Goal: Find specific page/section: Find specific page/section

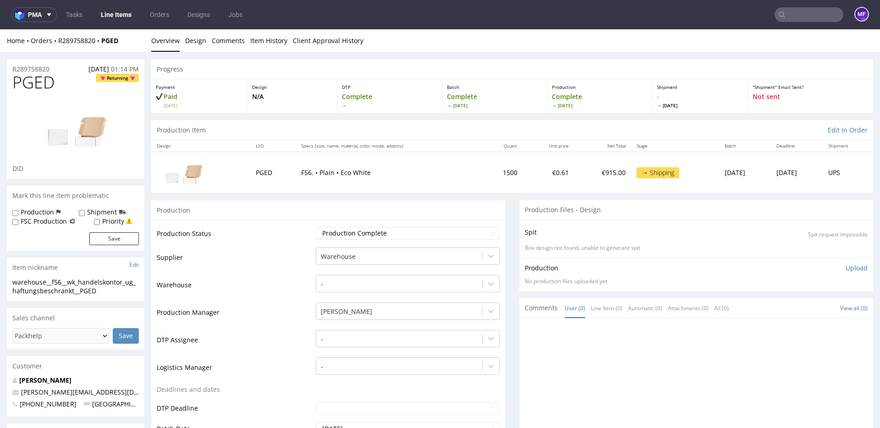
click at [797, 19] on input "text" at bounding box center [809, 14] width 69 height 15
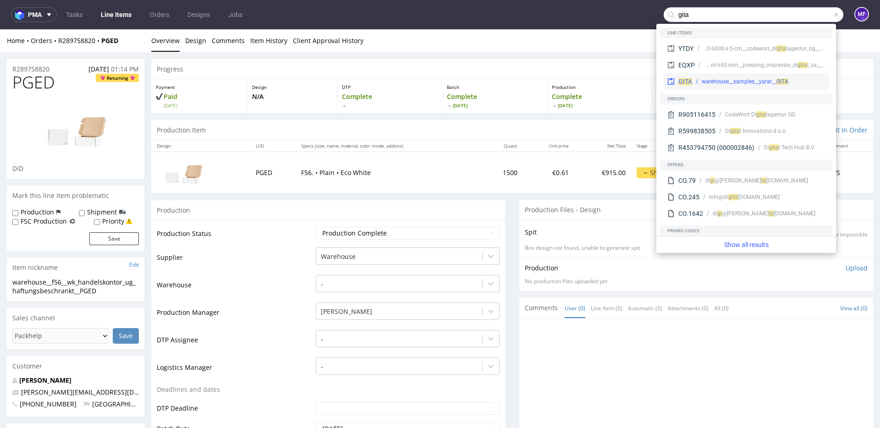
type input "gita"
click at [718, 83] on div "warehouse__samples__yarar__ GITA" at bounding box center [745, 81] width 87 height 8
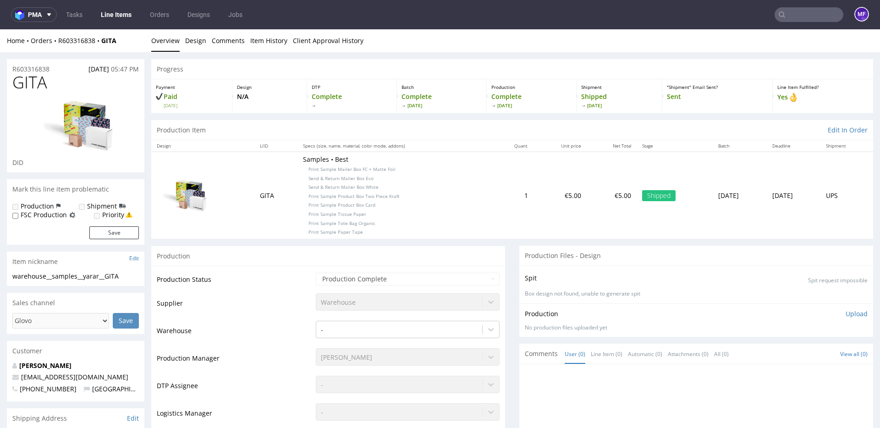
click at [799, 12] on input "text" at bounding box center [809, 14] width 69 height 15
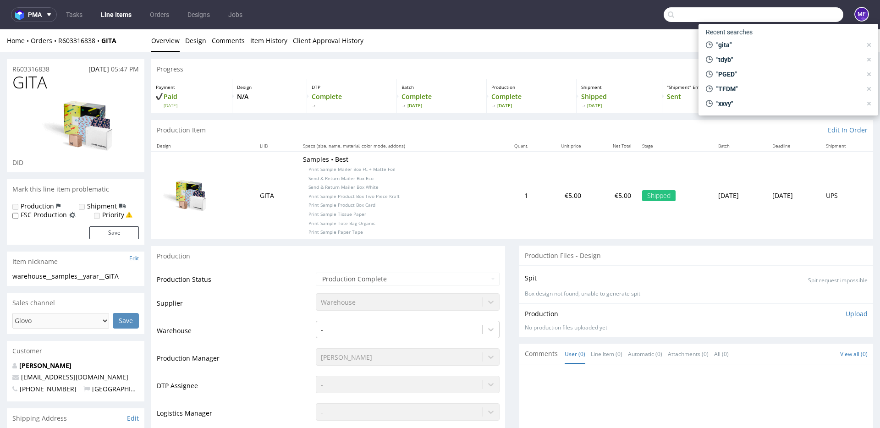
paste input "FWGF"
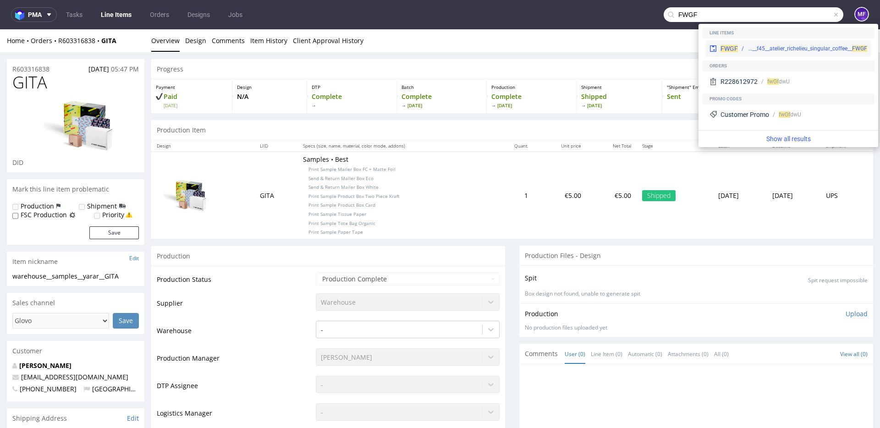
type input "FWGF"
click at [780, 49] on div "ostro__f45__atelier_richelieu_singular_coffee__ FWGF" at bounding box center [808, 48] width 120 height 8
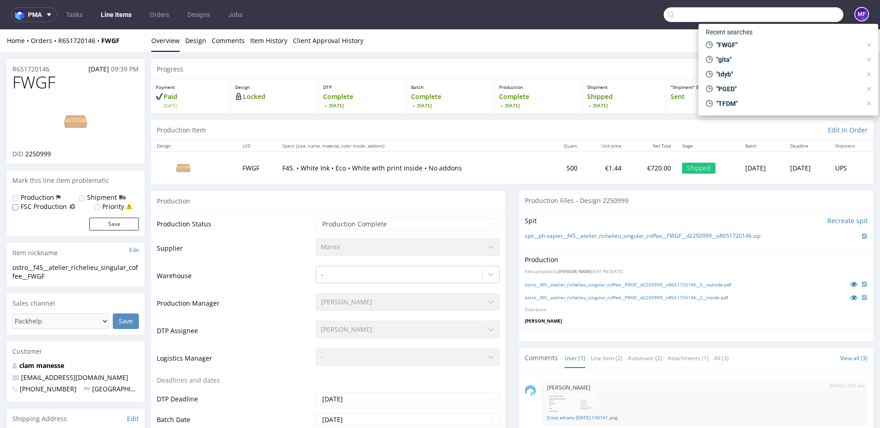
click at [802, 17] on input "text" at bounding box center [754, 14] width 180 height 15
paste input "EJFP"
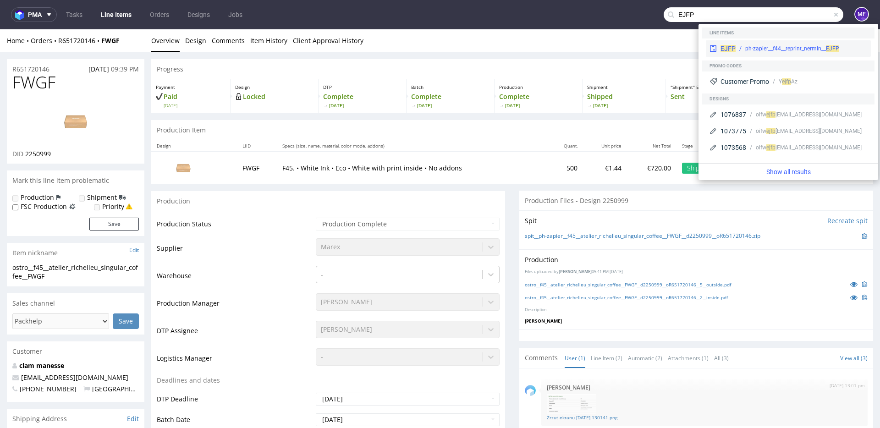
type input "EJFP"
click at [742, 49] on div "ph-zapier__f44__reprint_nermin__ EJFP" at bounding box center [802, 48] width 132 height 8
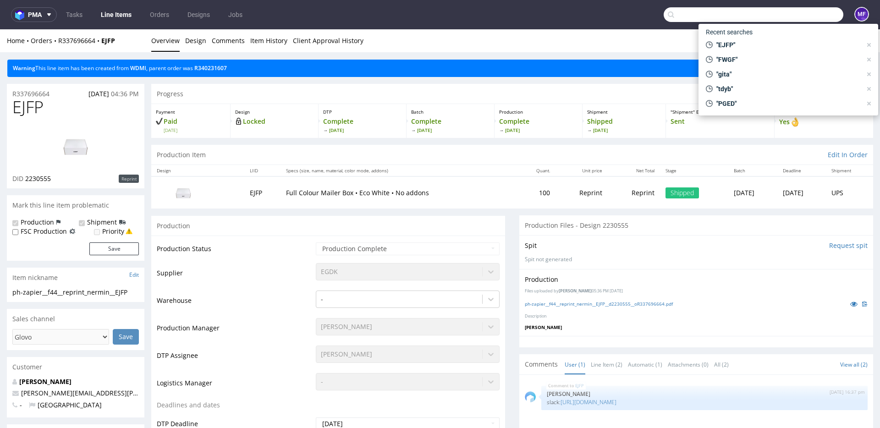
click at [797, 18] on input "text" at bounding box center [754, 14] width 180 height 15
paste input "AWSH"
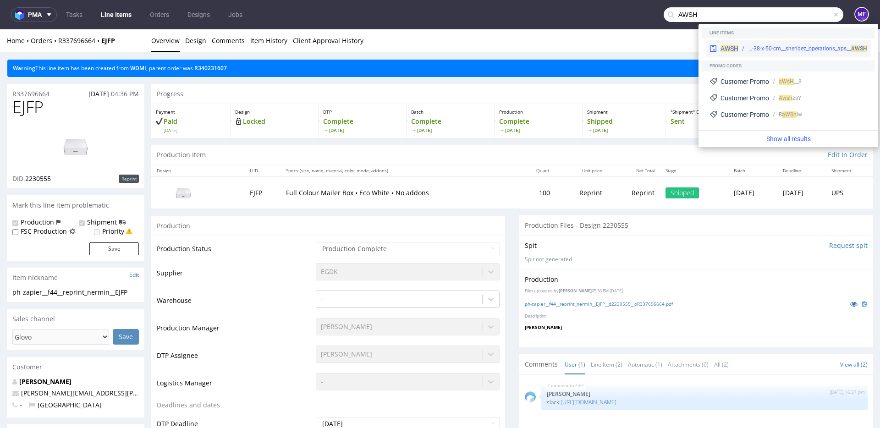
type input "AWSH"
click at [758, 50] on div "bds__t88-38-x-50-cm__sheridez_operations_aps__ AWSH" at bounding box center [807, 48] width 119 height 8
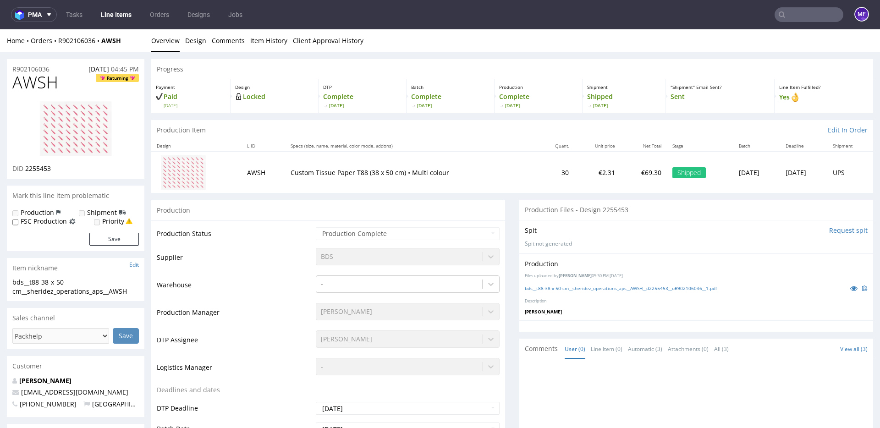
click at [789, 20] on input "text" at bounding box center [809, 14] width 69 height 15
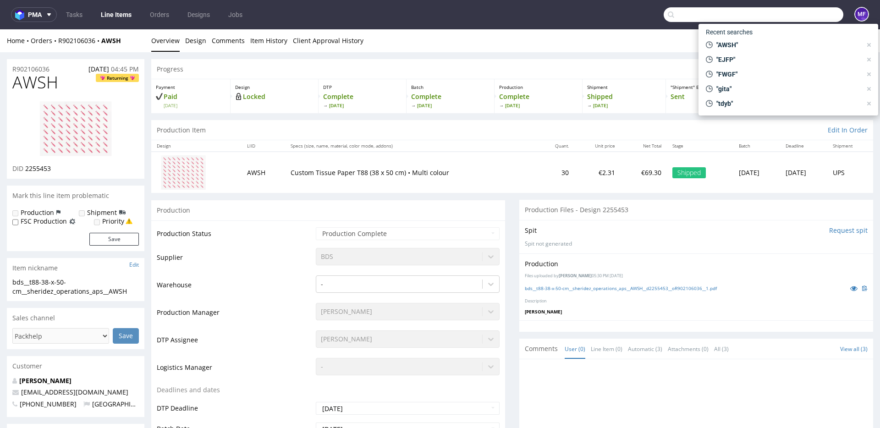
paste input "JCZS"
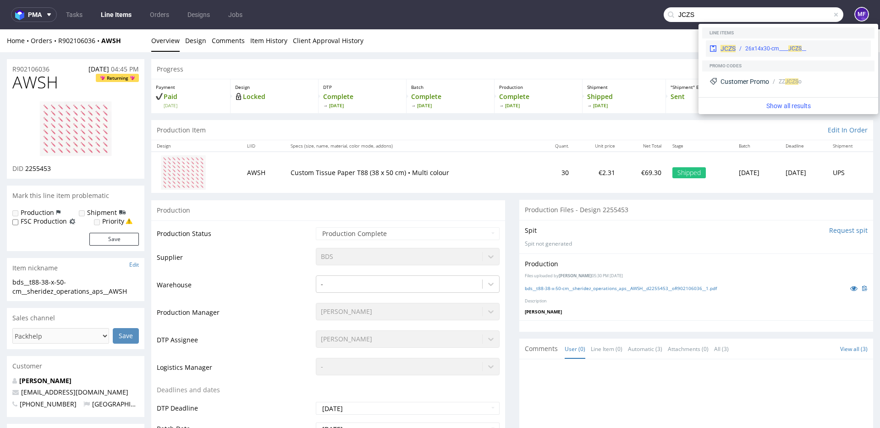
type input "JCZS"
click at [757, 50] on div "__26x14x30-cm____ JCZS" at bounding box center [776, 48] width 61 height 8
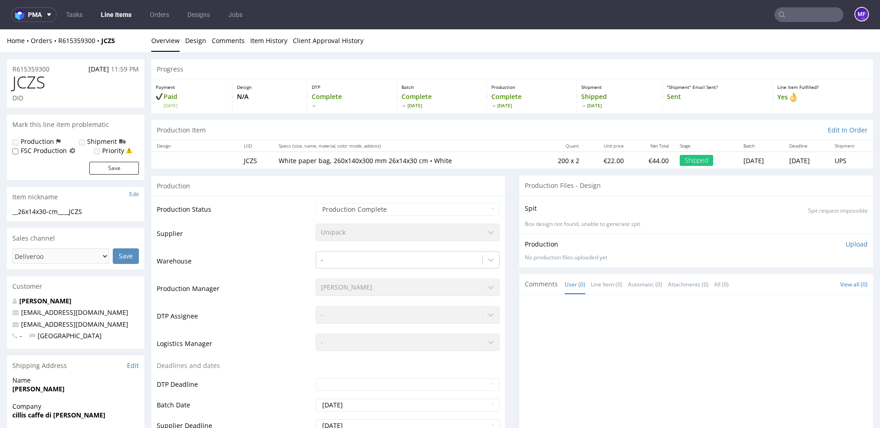
click at [783, 17] on input "text" at bounding box center [809, 14] width 69 height 15
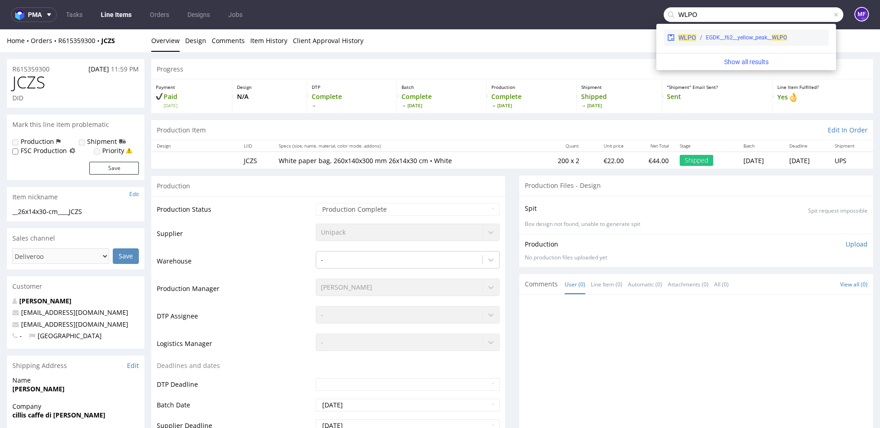
type input "WLPO"
click at [760, 39] on div "EGDK__f62__yellow_peak__ WLPO" at bounding box center [746, 37] width 81 height 8
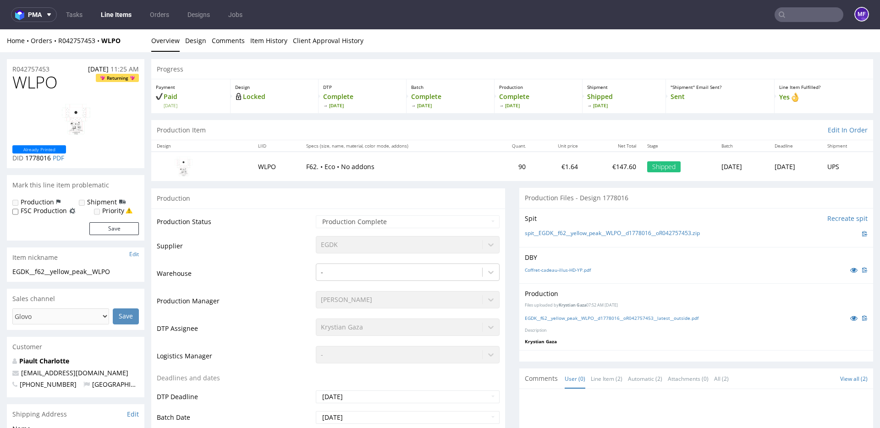
click at [785, 17] on input "text" at bounding box center [809, 14] width 69 height 15
paste input "LIJQ"
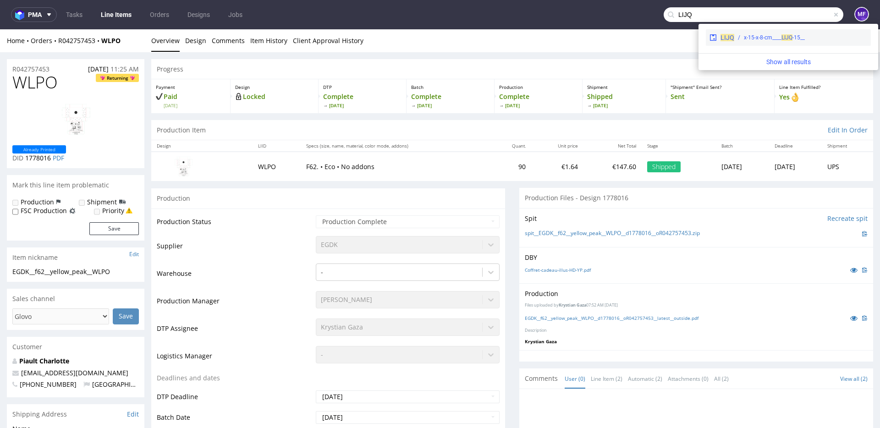
type input "LIJQ"
click at [747, 39] on div "__15-x-15-x-8-cm____ LIJQ" at bounding box center [774, 37] width 61 height 8
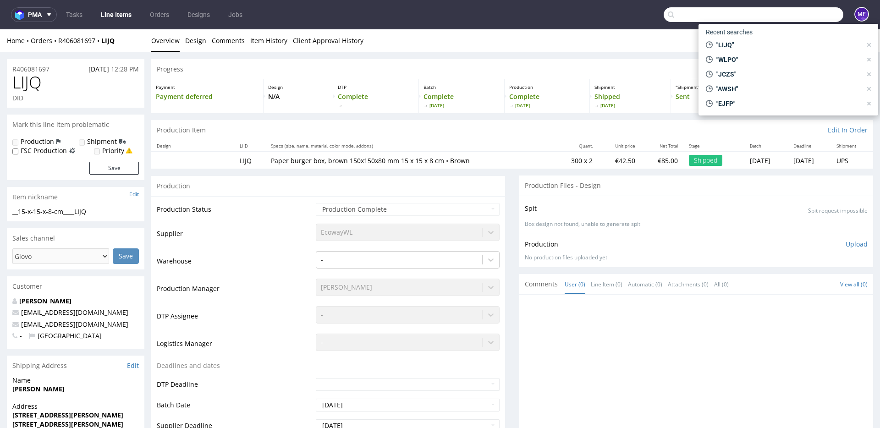
click at [787, 11] on input "text" at bounding box center [754, 14] width 180 height 15
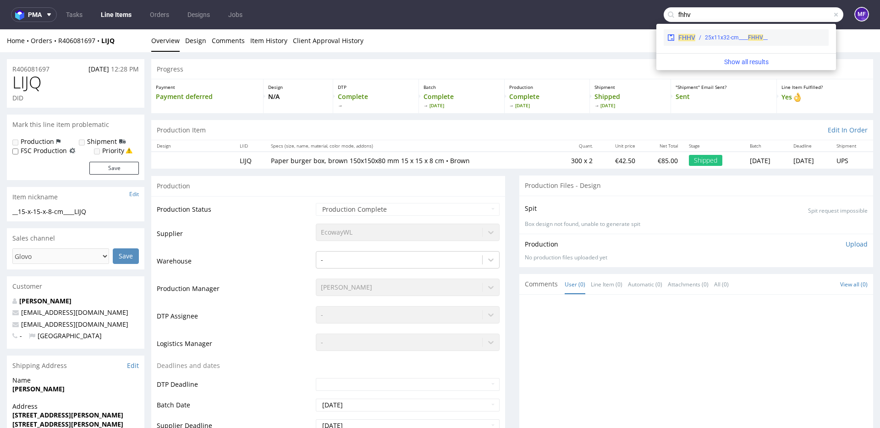
type input "fhhv"
click at [719, 39] on div "__25x11x32-cm____ FHHV" at bounding box center [736, 37] width 63 height 8
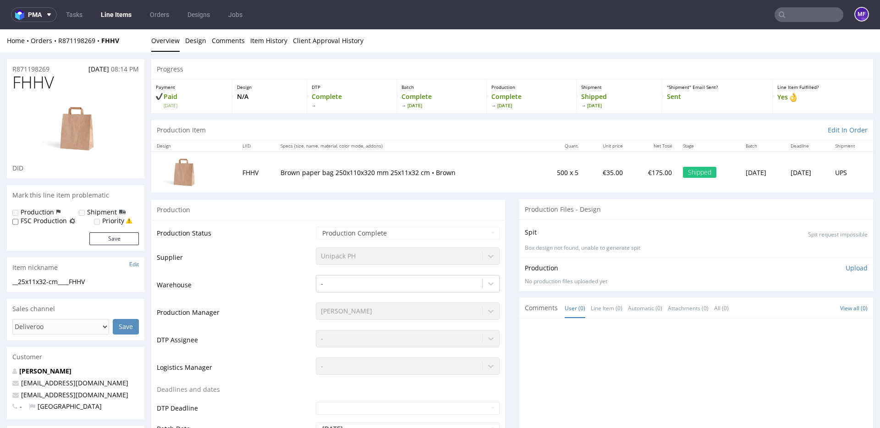
click at [789, 13] on input "text" at bounding box center [809, 14] width 69 height 15
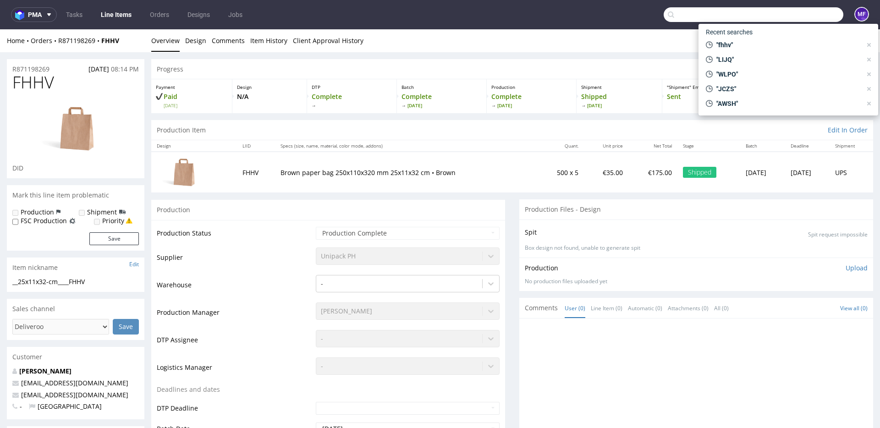
paste input "VMKE"
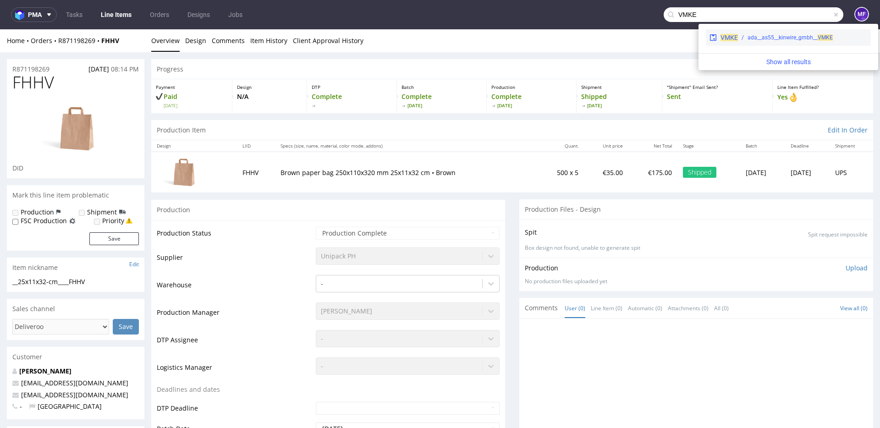
type input "VMKE"
click at [752, 41] on div "ada__as55__kinwire_gmbh__ VMKE" at bounding box center [790, 37] width 85 height 8
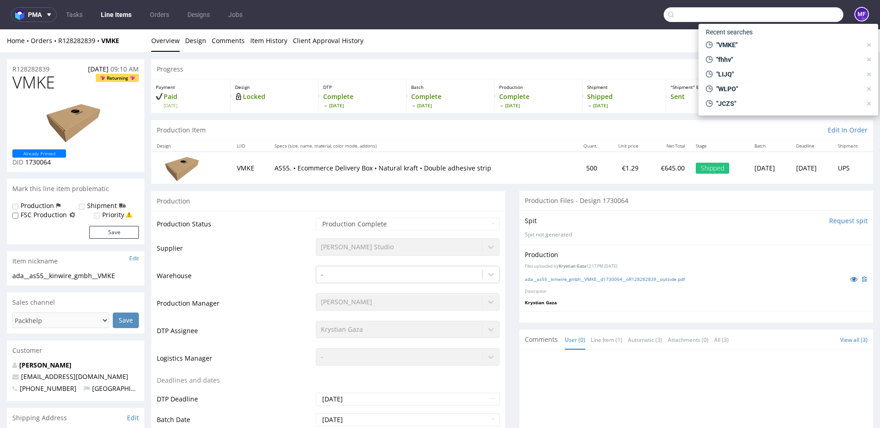
click at [807, 17] on input "text" at bounding box center [754, 14] width 180 height 15
paste input "FHHV"
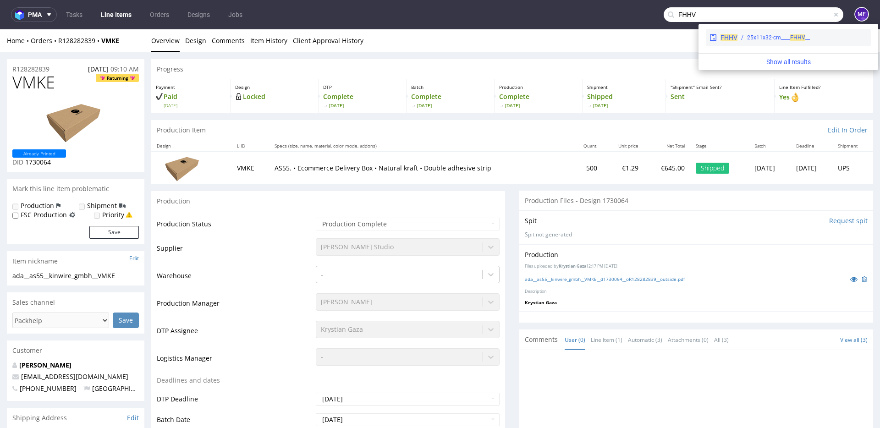
type input "FHHV"
click at [768, 38] on div "__25x11x32-cm____ FHHV" at bounding box center [778, 37] width 63 height 8
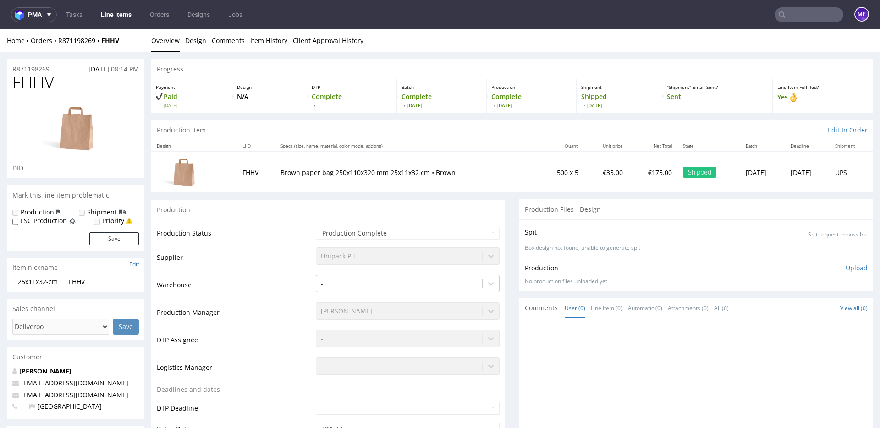
click at [797, 20] on input "text" at bounding box center [809, 14] width 69 height 15
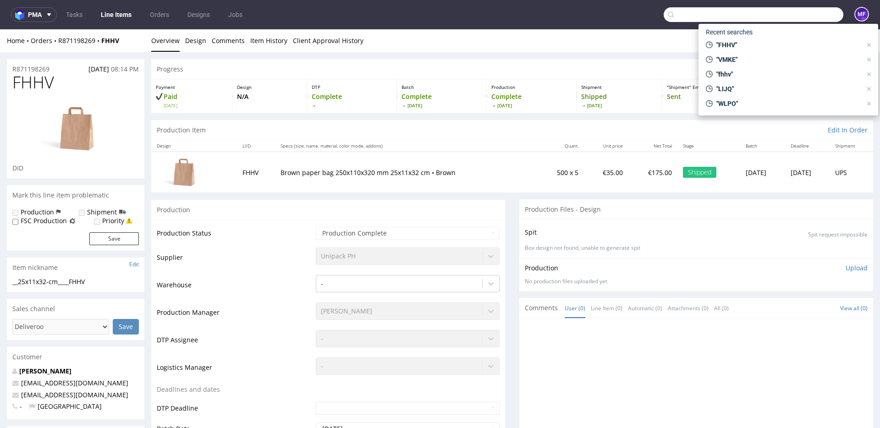
paste input "YPMV"
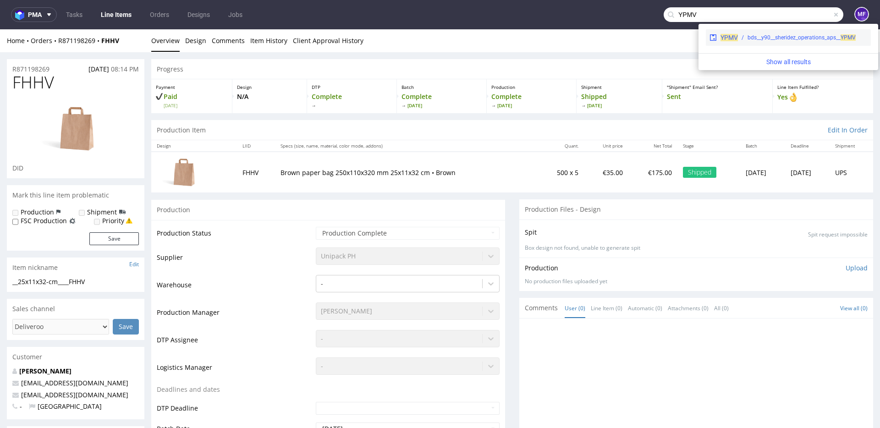
type input "YPMV"
click at [761, 40] on div "bds__y90__sheridez_operations_aps__ YPMV" at bounding box center [802, 37] width 108 height 8
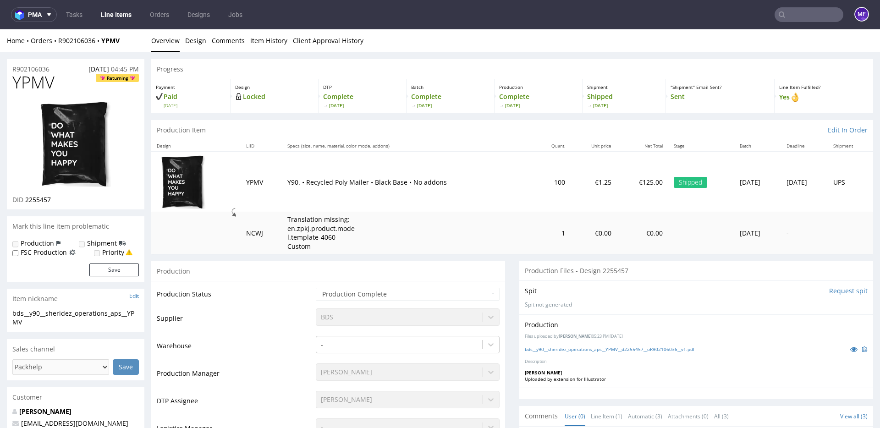
click at [790, 18] on input "text" at bounding box center [809, 14] width 69 height 15
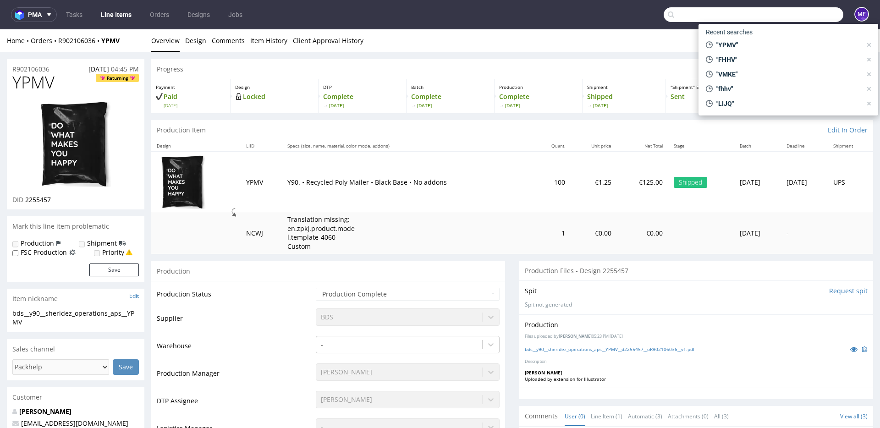
paste input "VQRF"
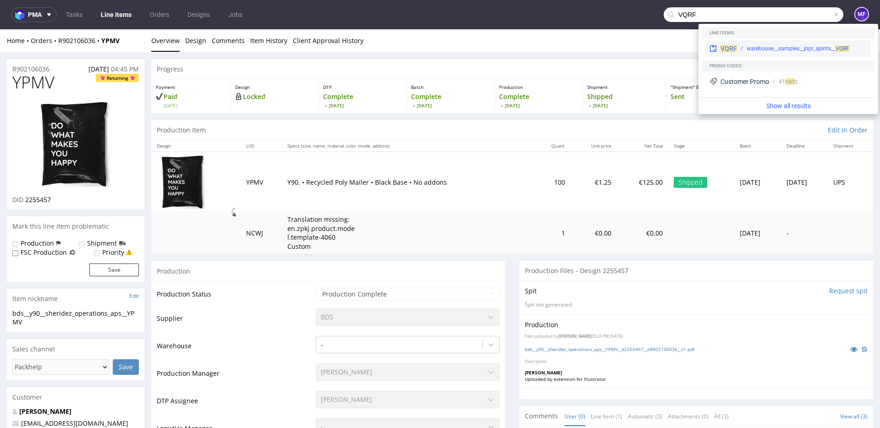
type input "VQRF"
click at [764, 46] on div "warehouse__samples__jnpr_spirits__ VQRF" at bounding box center [798, 48] width 103 height 8
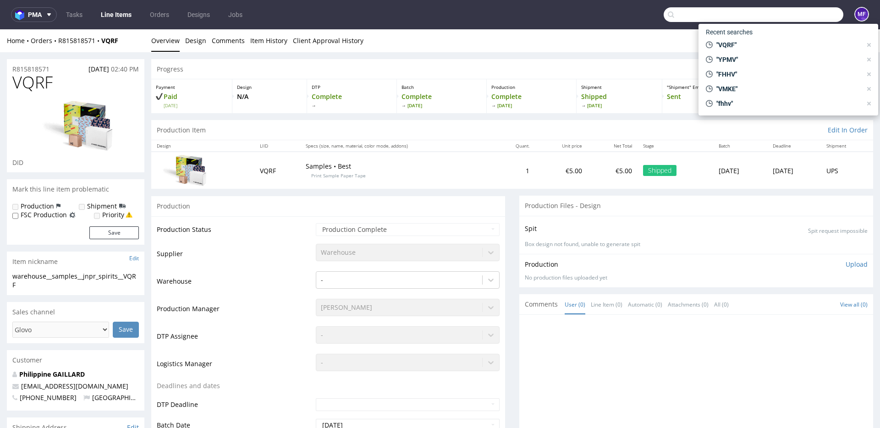
click at [800, 18] on input "text" at bounding box center [754, 14] width 180 height 15
paste input "MPOI"
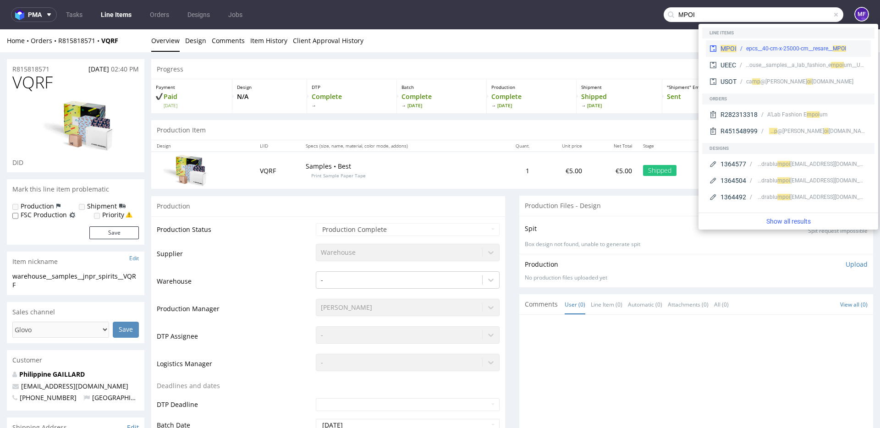
type input "MPOI"
click at [763, 43] on div "MPOI epcs__40-cm-x-25000-cm__resare__ MPOI" at bounding box center [788, 48] width 165 height 17
